Goal: Task Accomplishment & Management: Manage account settings

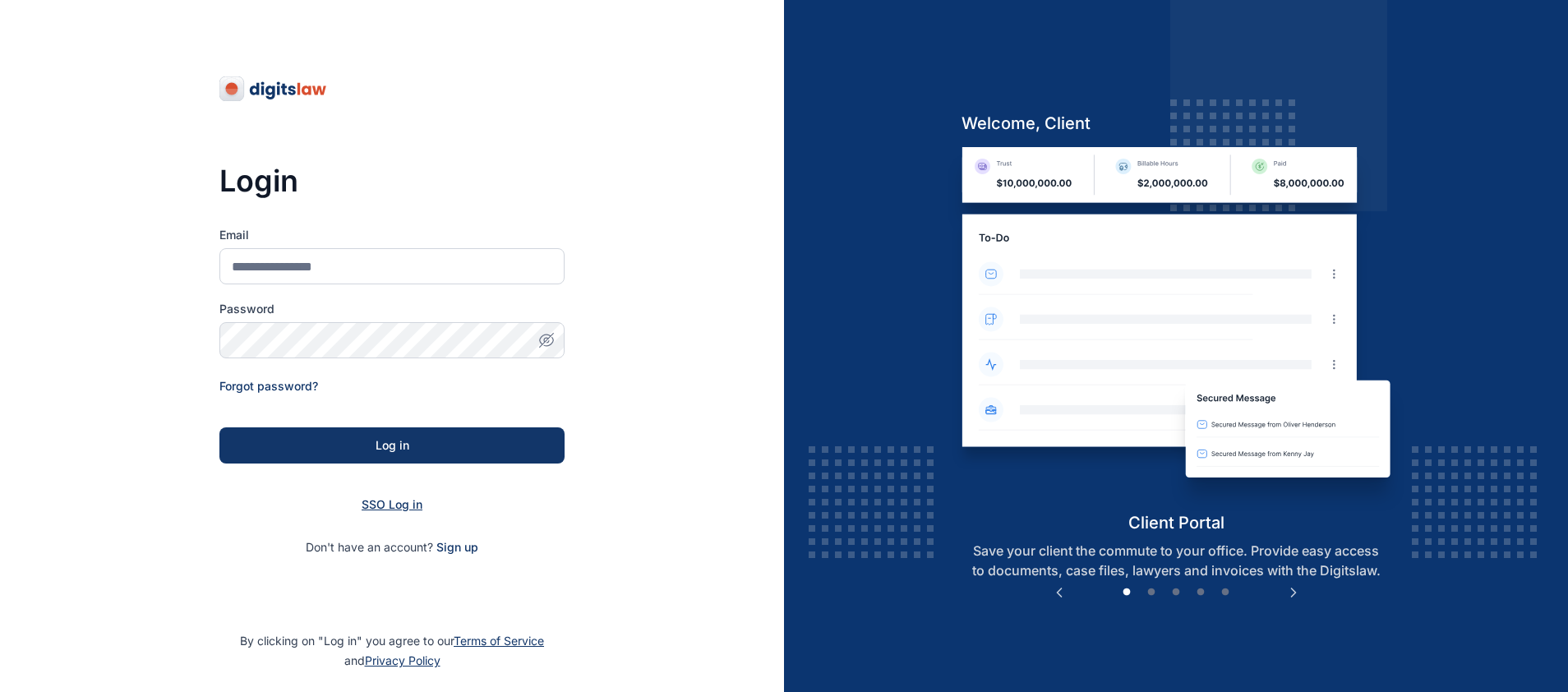
click at [412, 501] on span "SSO Log in" at bounding box center [391, 504] width 61 height 14
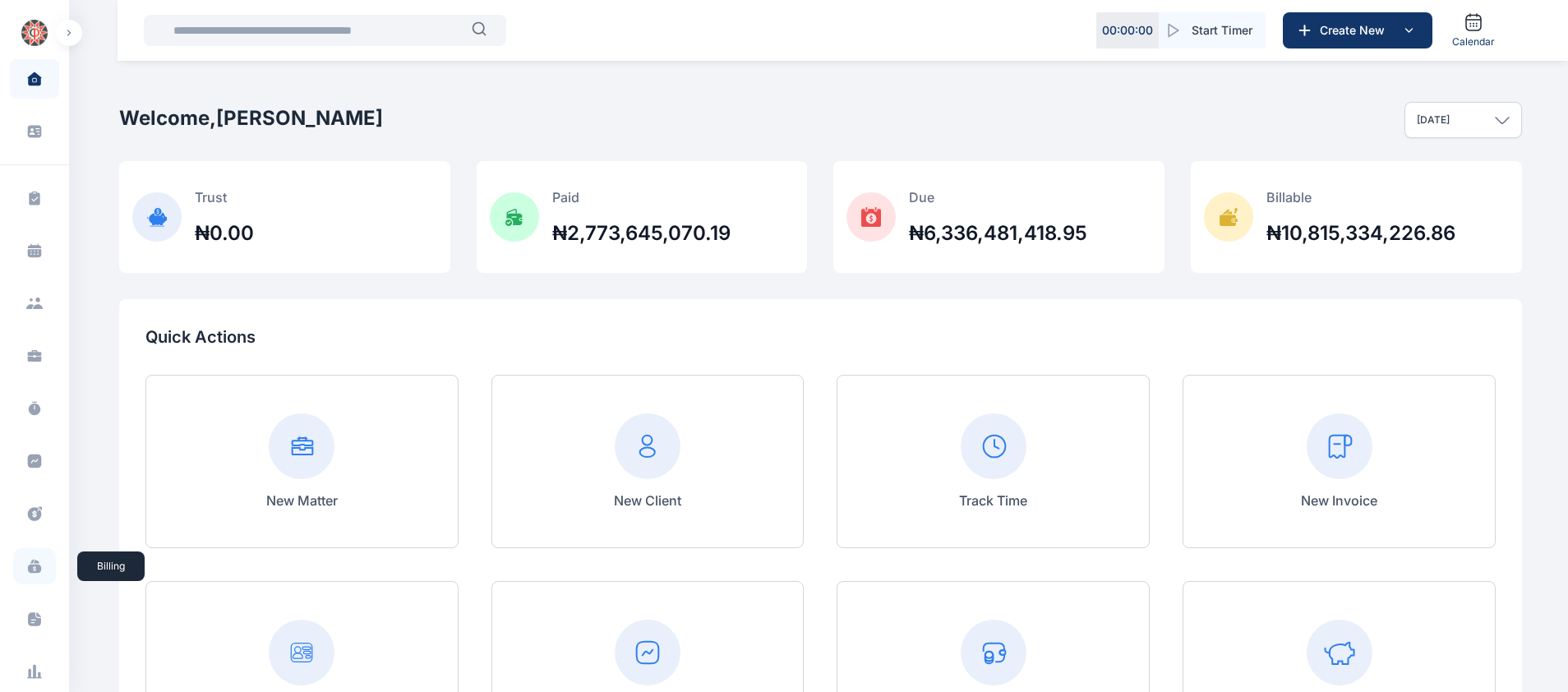
click at [32, 561] on icon at bounding box center [34, 566] width 16 height 16
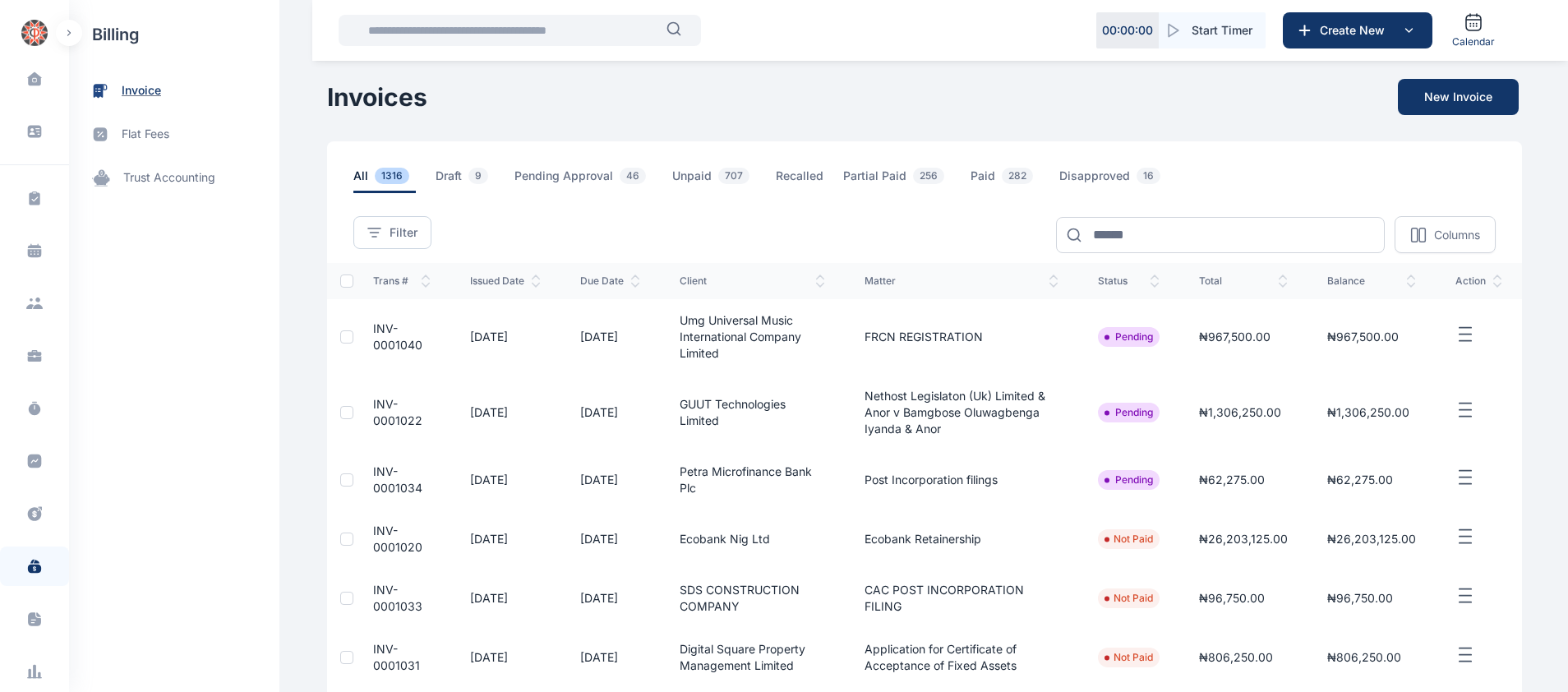
click at [131, 92] on span "invoice" at bounding box center [142, 91] width 39 height 17
click at [1189, 229] on input at bounding box center [1220, 235] width 329 height 36
type input "*******"
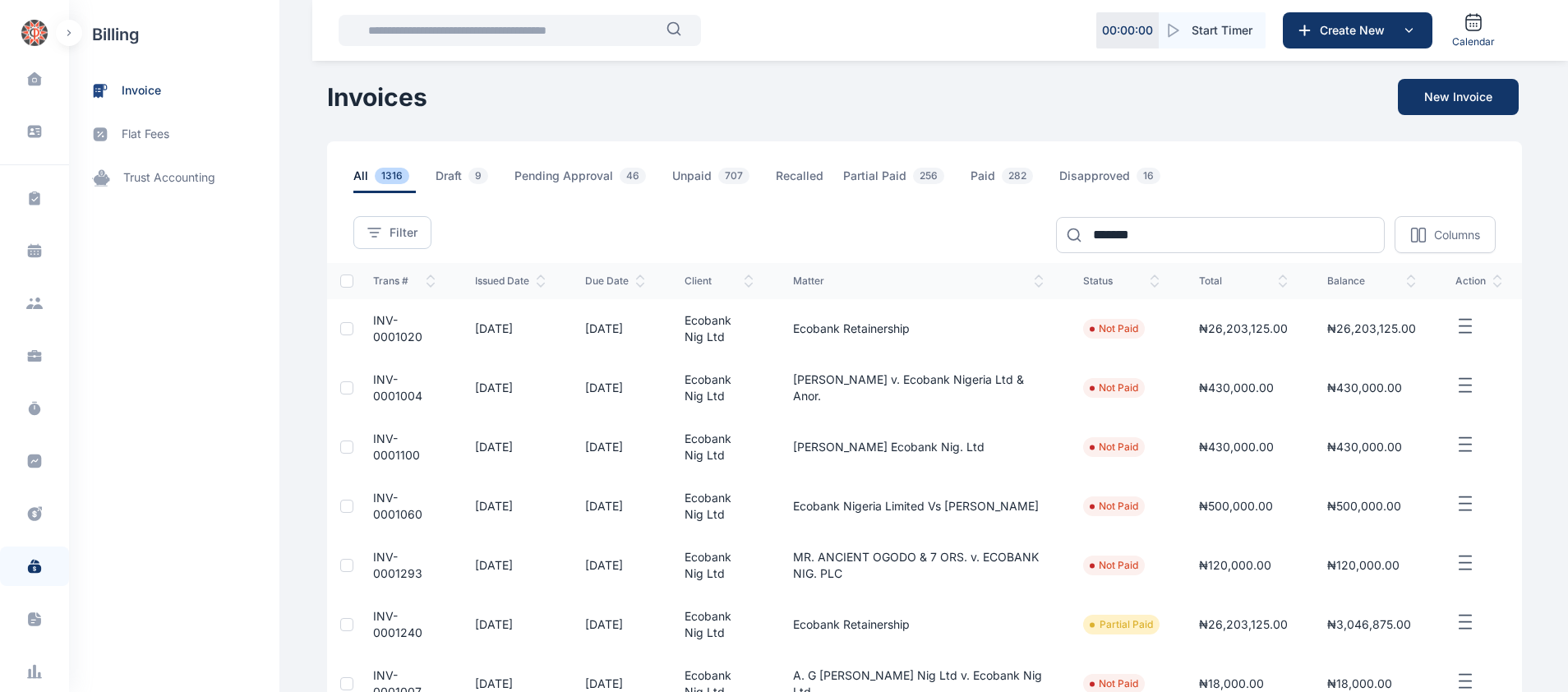
click at [1464, 323] on icon "button" at bounding box center [1465, 327] width 20 height 21
click at [385, 379] on span "INV-0001004" at bounding box center [397, 387] width 49 height 30
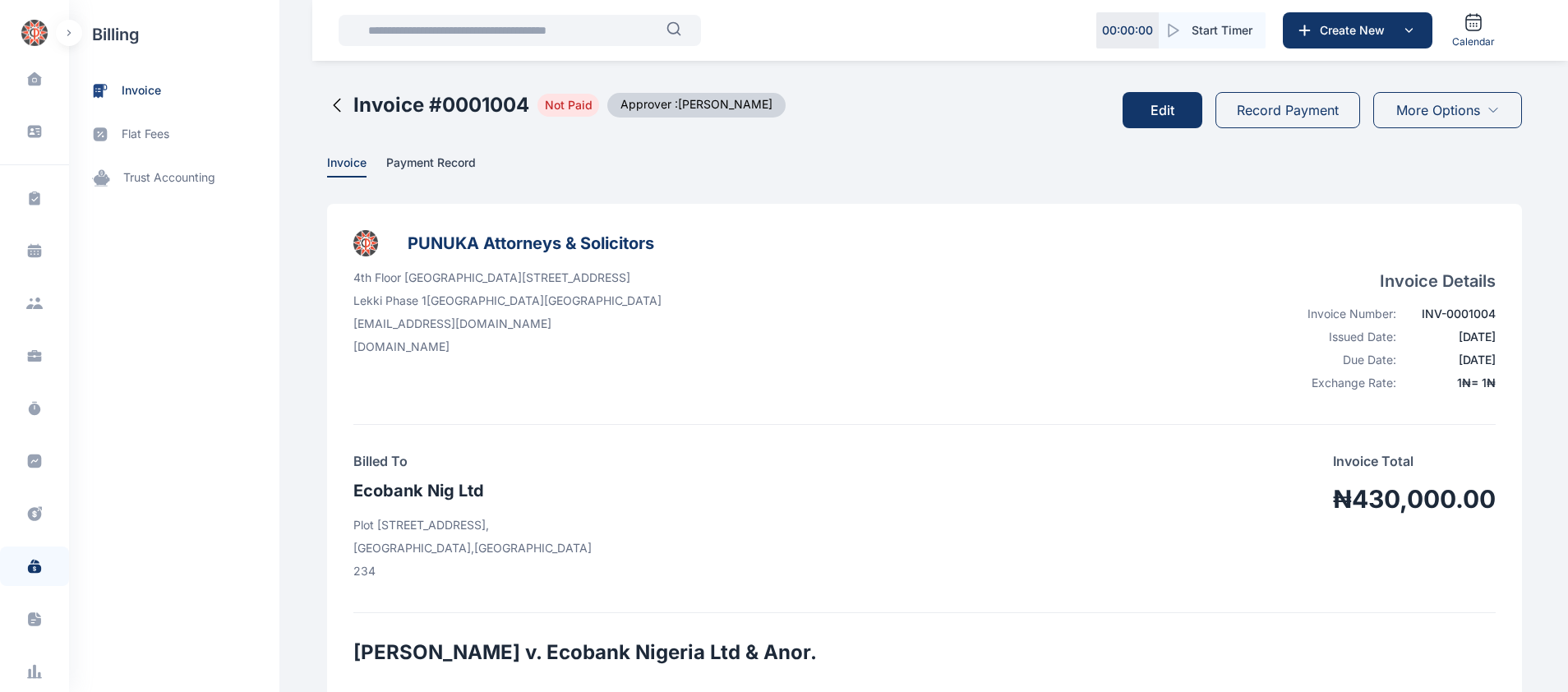
click at [1494, 108] on icon at bounding box center [1492, 110] width 13 height 13
click at [1417, 211] on span "Print" at bounding box center [1420, 214] width 22 height 16
click at [140, 97] on span "invoice" at bounding box center [142, 91] width 39 height 17
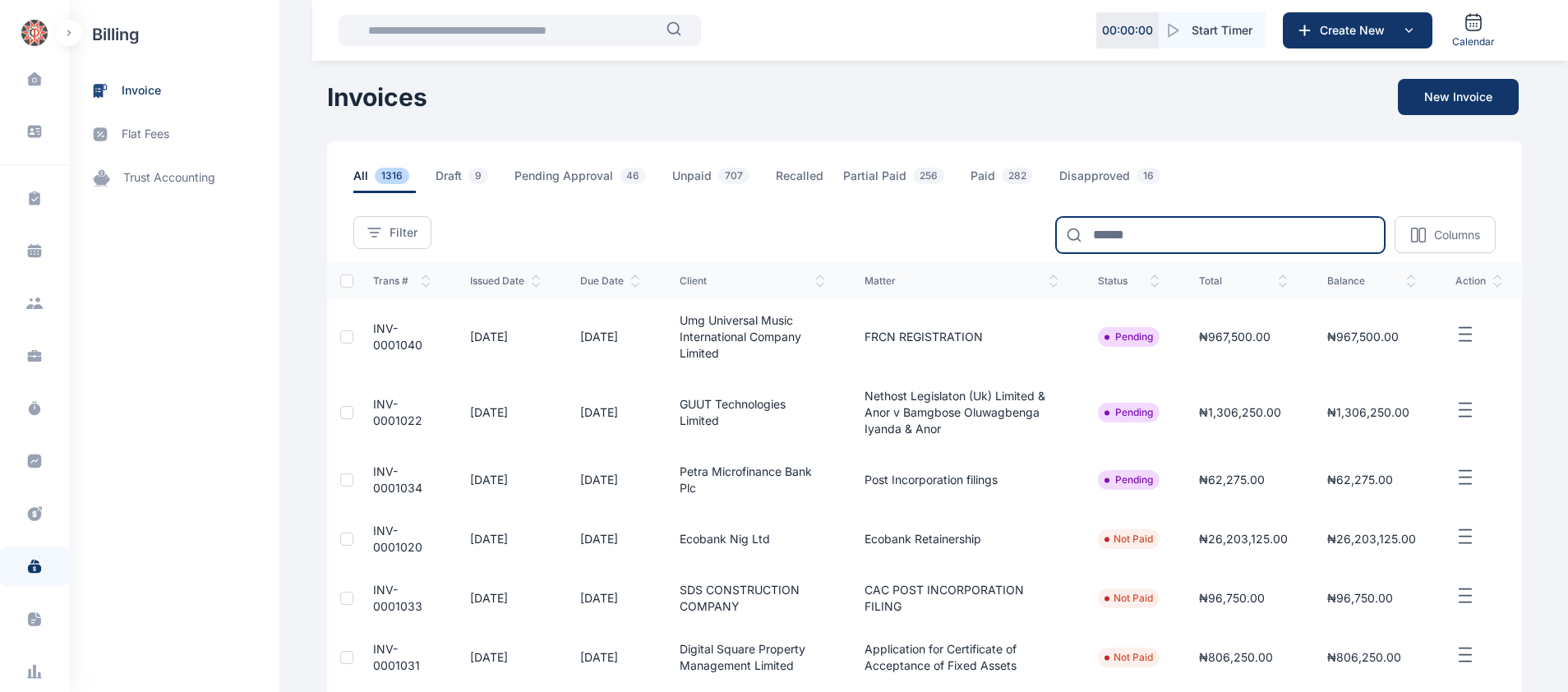
click at [1099, 236] on input at bounding box center [1220, 235] width 329 height 36
type input "******"
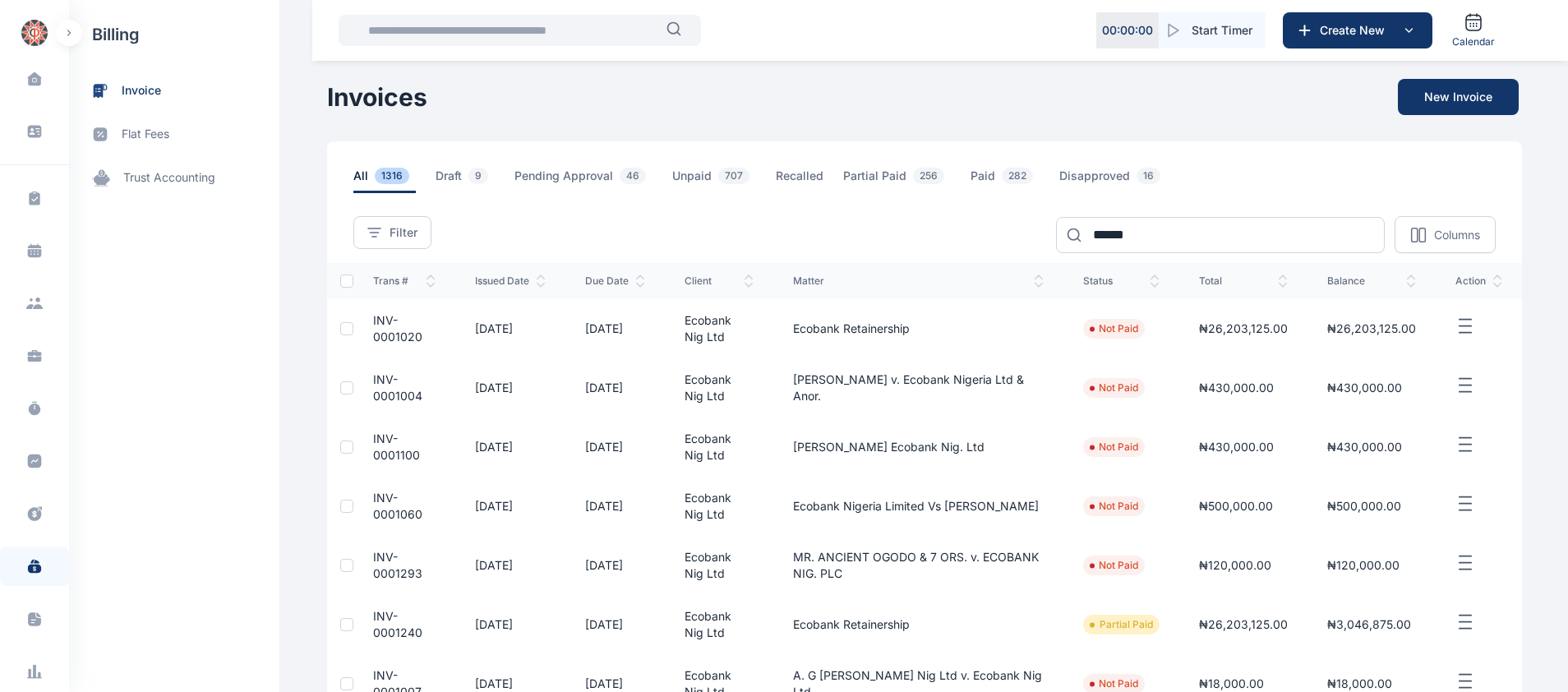
click at [400, 335] on span "INV-0001020" at bounding box center [397, 328] width 49 height 30
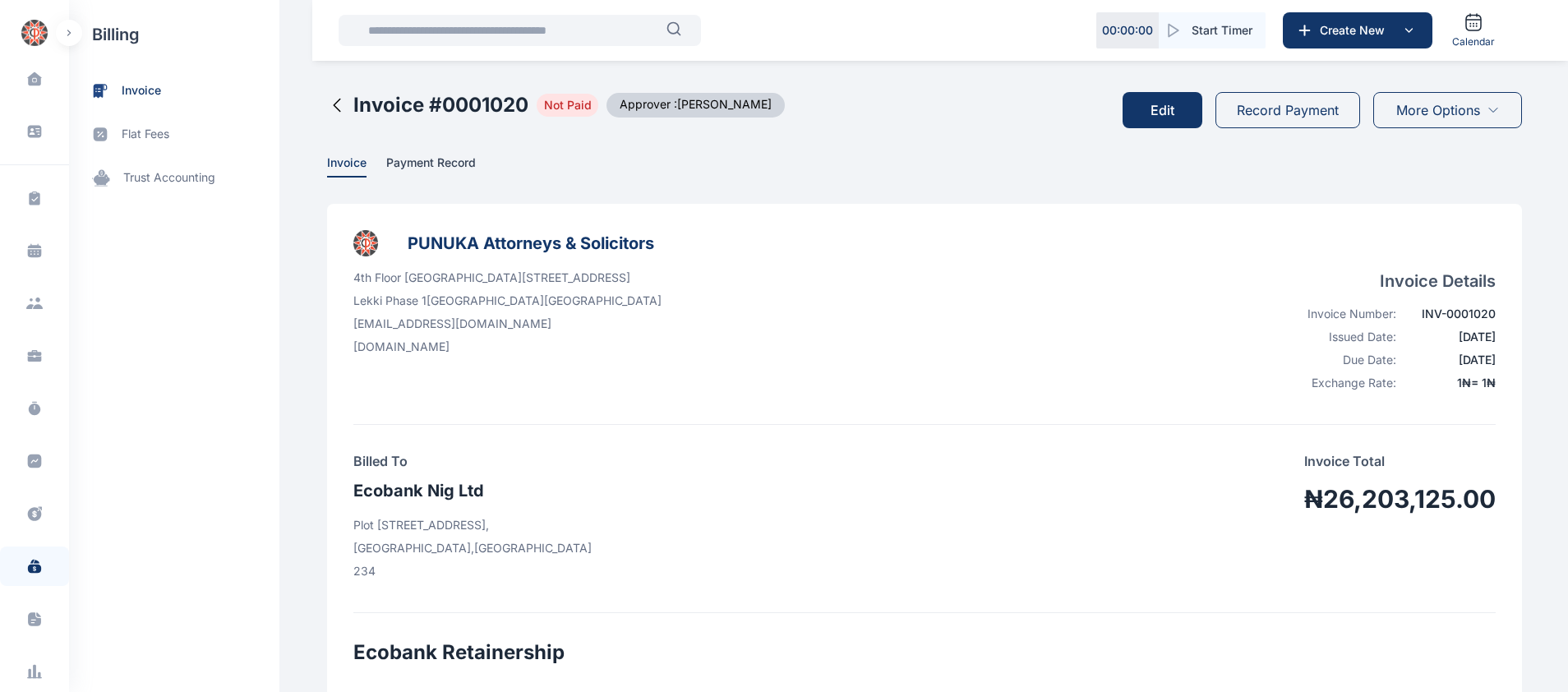
click at [1488, 110] on icon at bounding box center [1492, 110] width 13 height 13
click at [1426, 216] on span "Print" at bounding box center [1420, 214] width 22 height 16
